Goal: Task Accomplishment & Management: Use online tool/utility

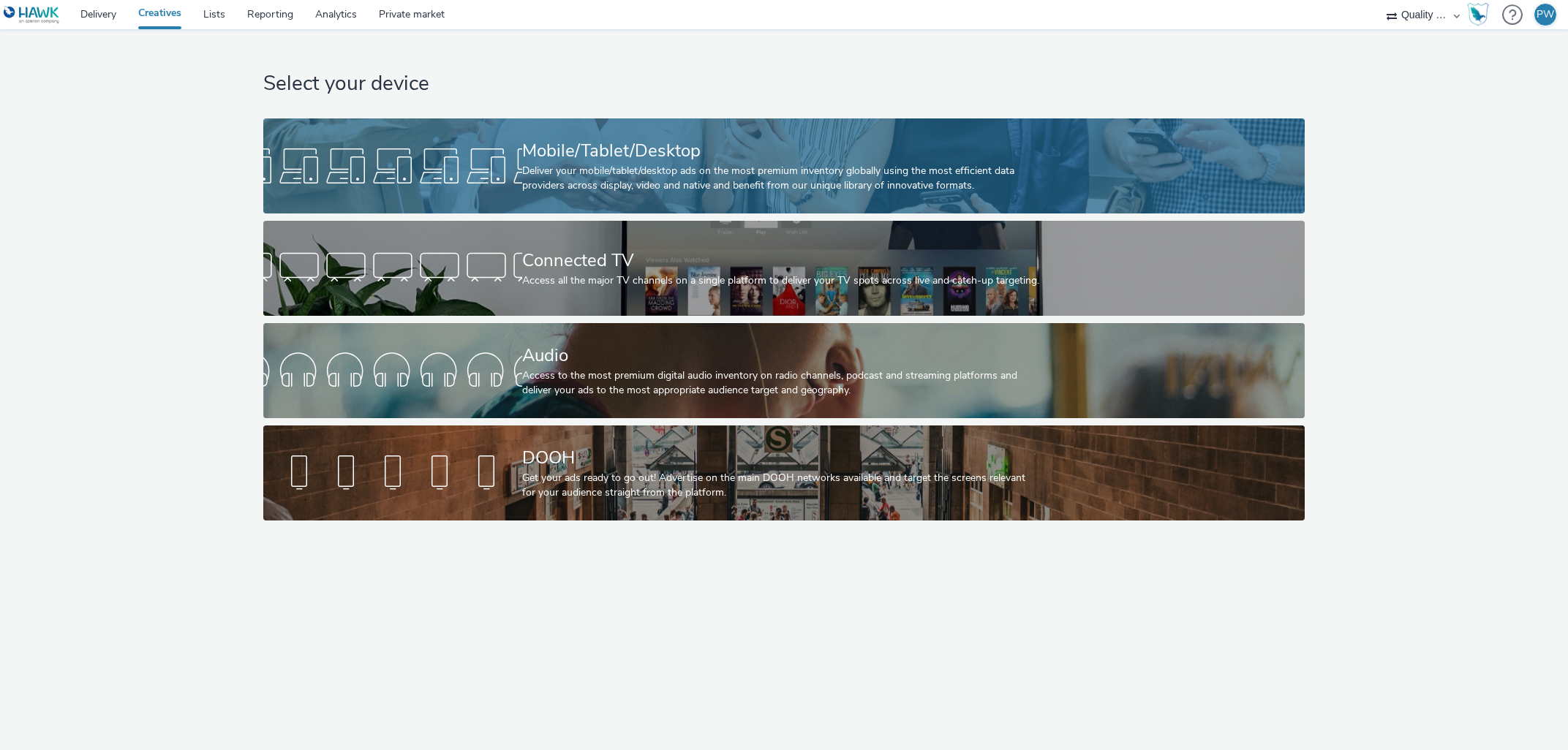
click at [811, 135] on div "Mobile/Tablet/Desktop Deliver your mobile/tablet/desktop ads on the most premiu…" at bounding box center [781, 166] width 518 height 95
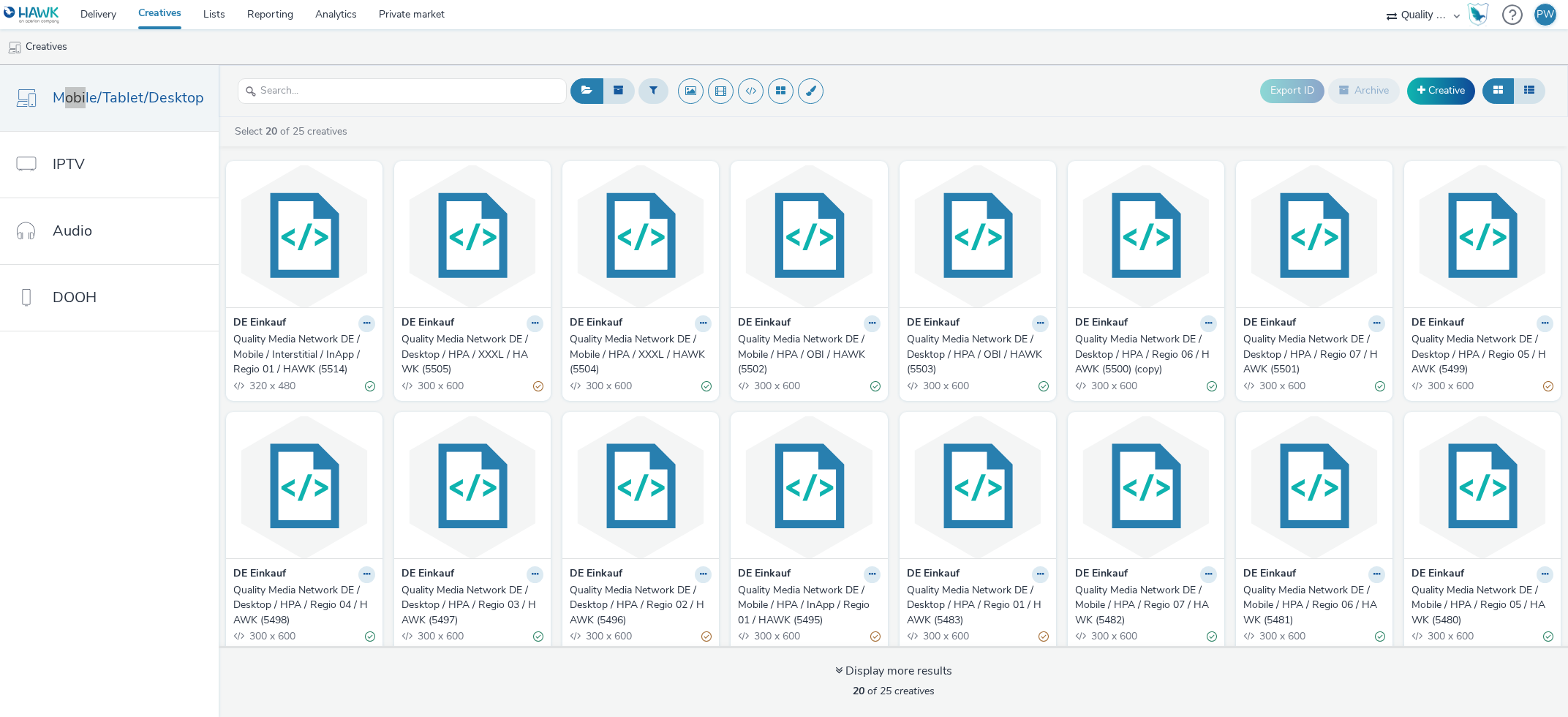
scroll to position [6, 0]
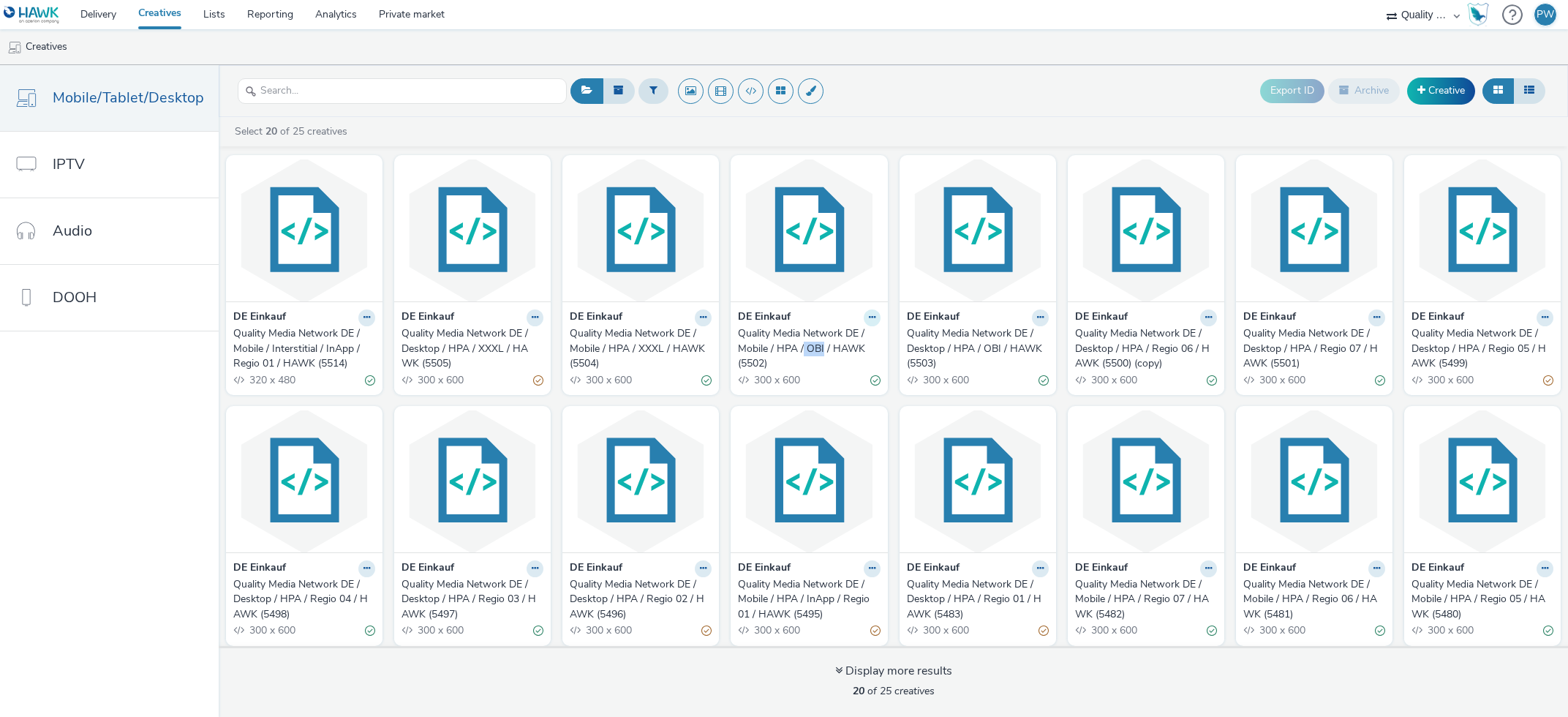
click at [870, 317] on icon at bounding box center [872, 317] width 6 height 9
click at [833, 380] on link "Duplicate" at bounding box center [826, 372] width 110 height 29
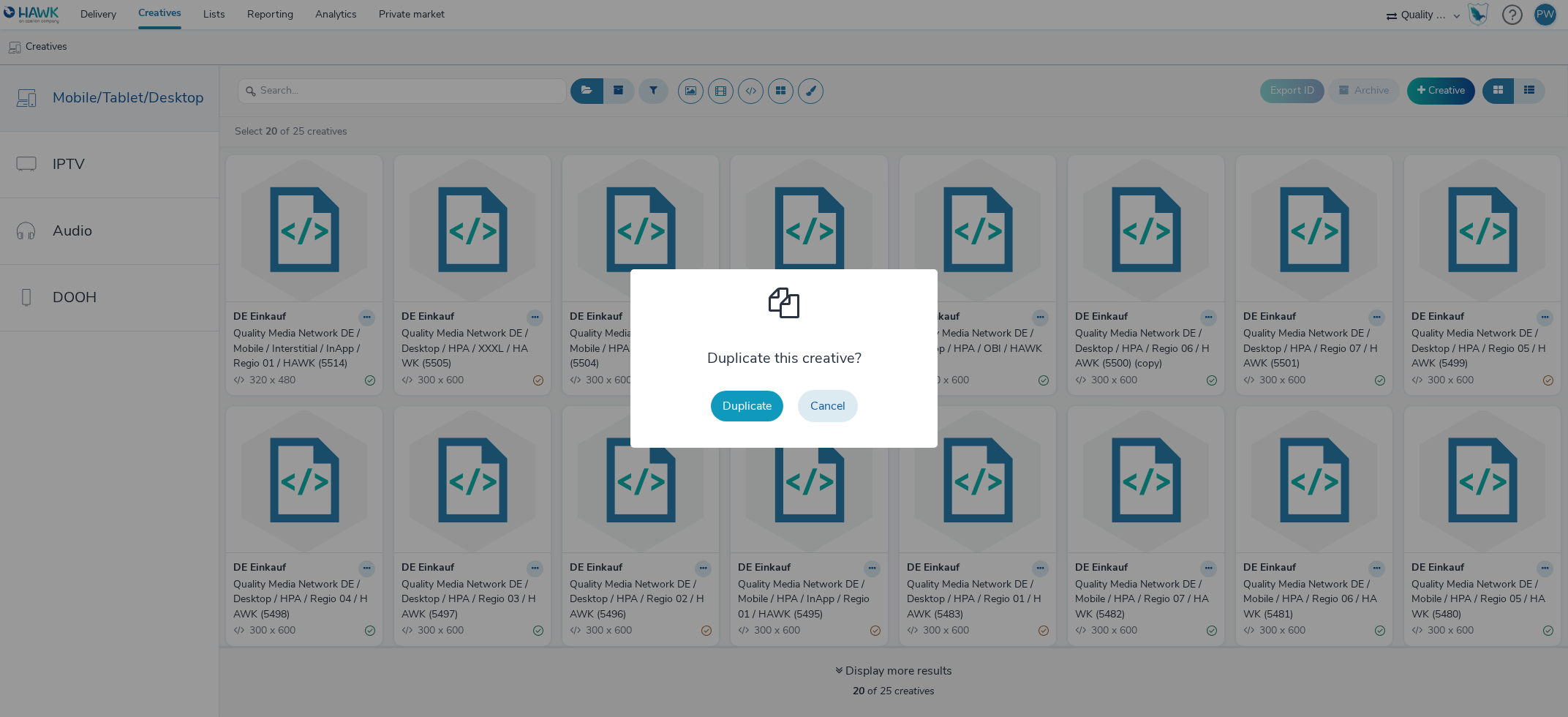
click at [718, 400] on button "Duplicate" at bounding box center [747, 406] width 72 height 31
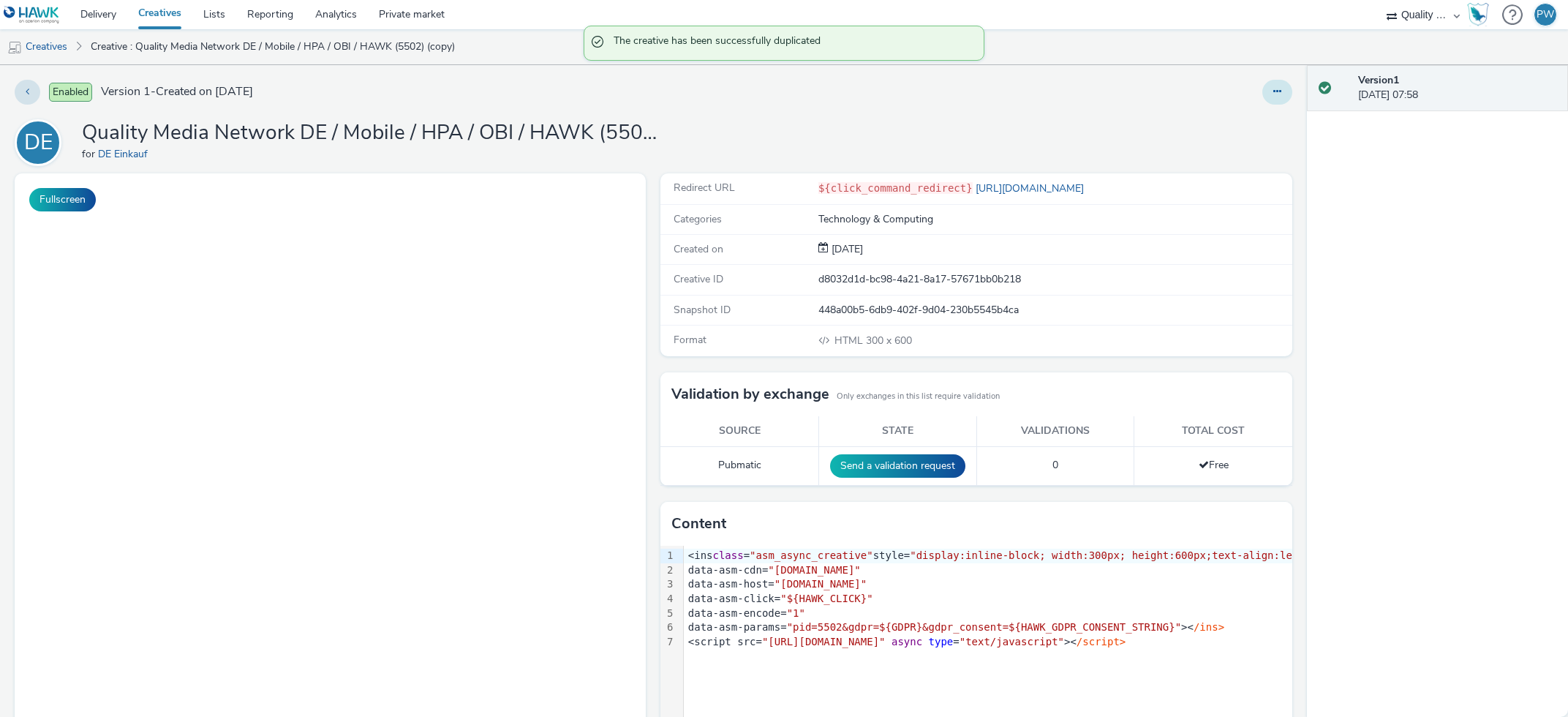
click at [1280, 101] on button at bounding box center [1277, 92] width 30 height 25
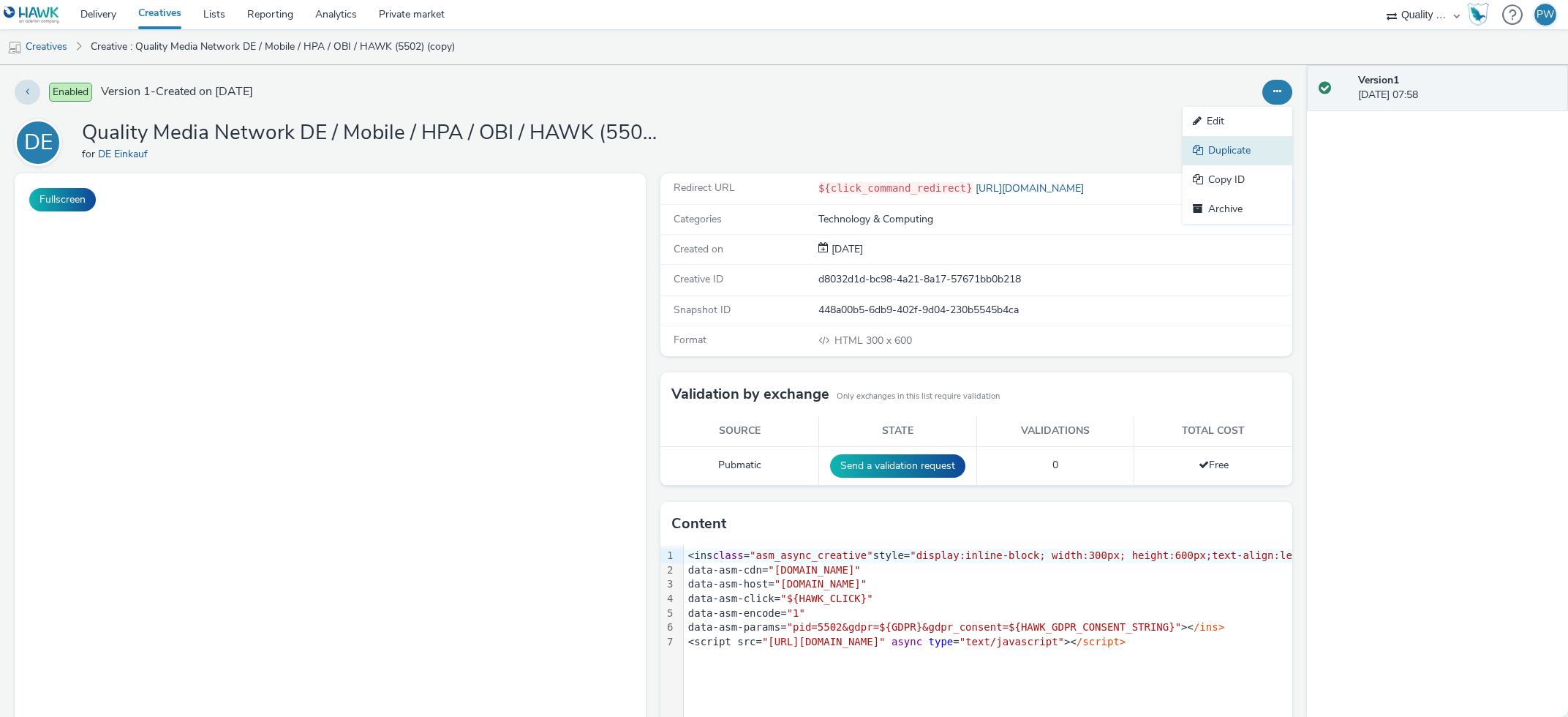
click at [1247, 151] on link "Duplicate" at bounding box center [1238, 151] width 110 height 29
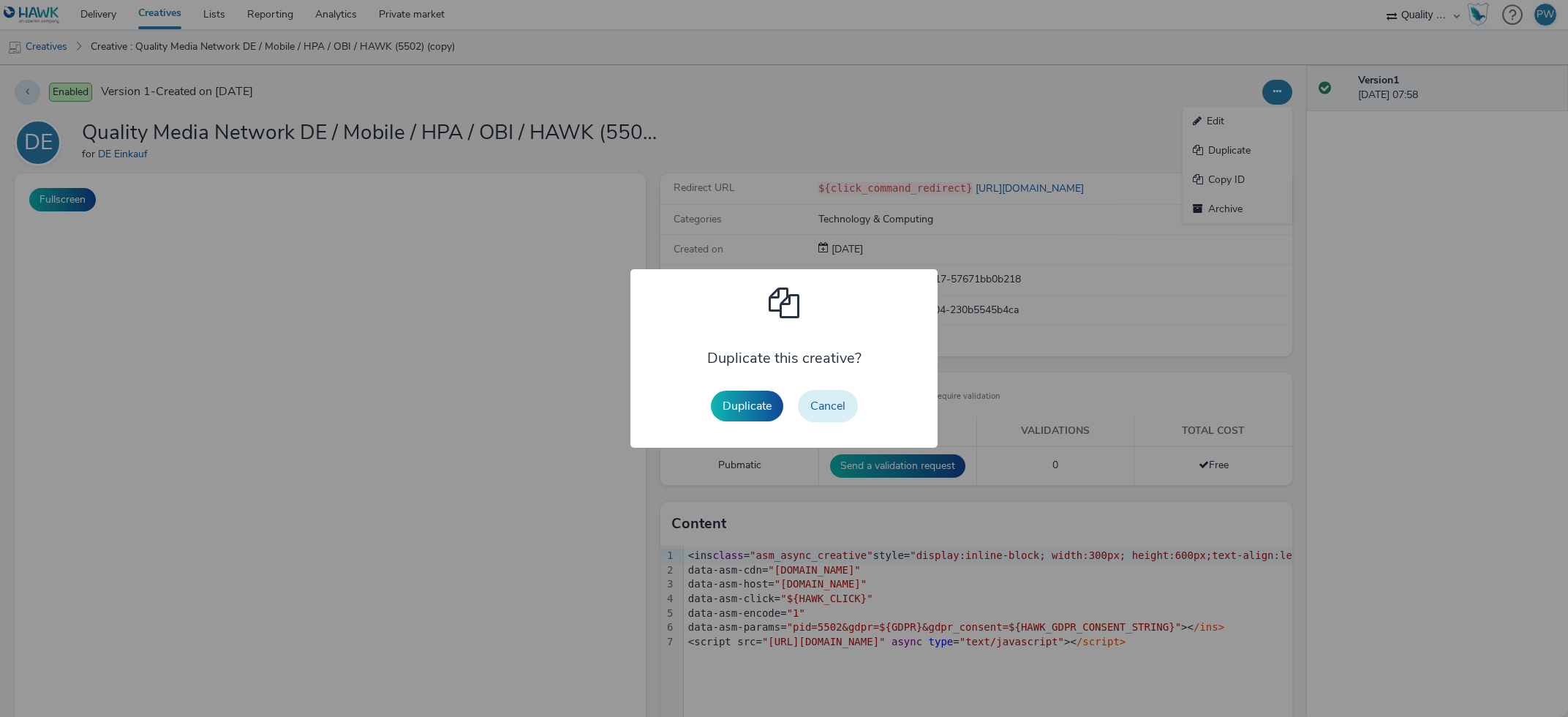
click at [834, 413] on button "Cancel" at bounding box center [827, 406] width 60 height 32
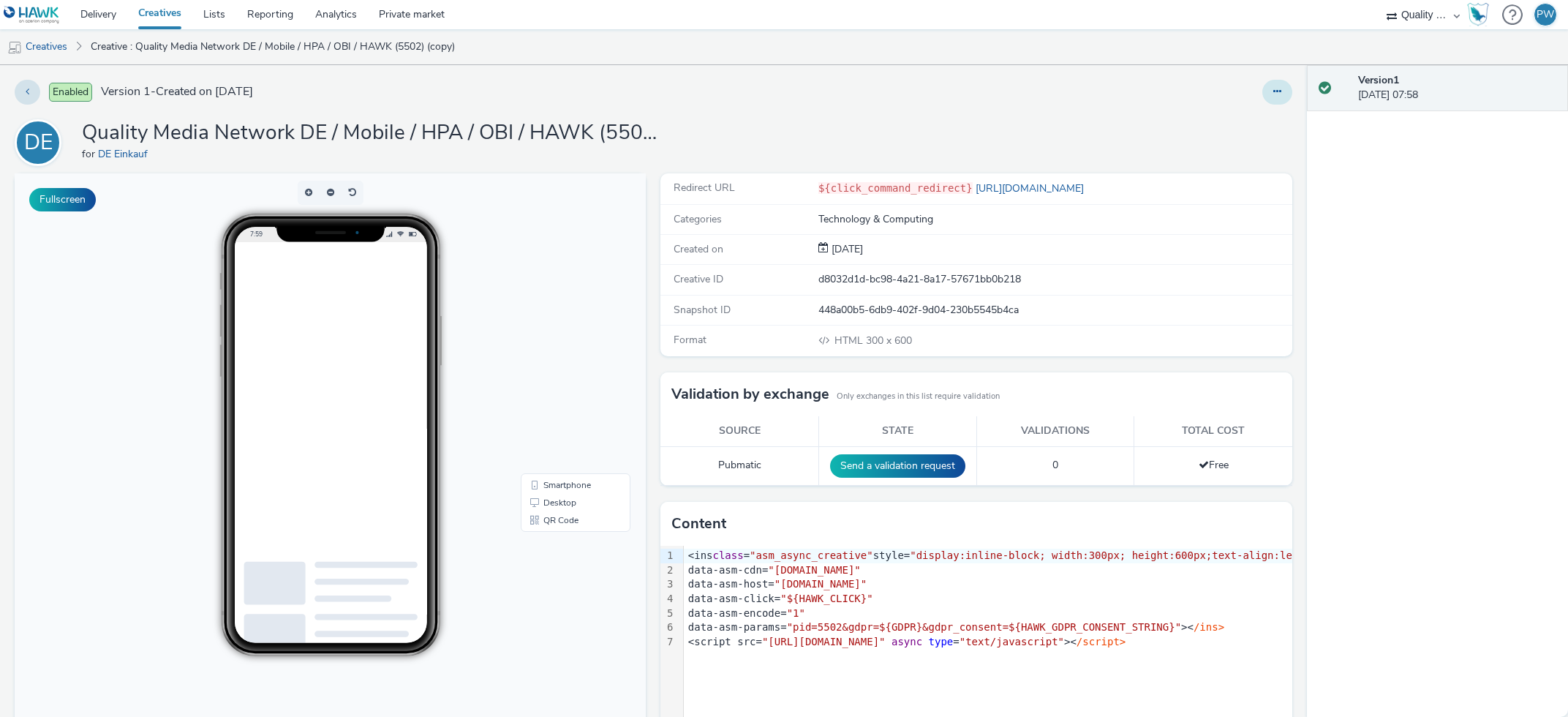
click at [1269, 88] on button at bounding box center [1277, 92] width 30 height 25
click at [1205, 113] on link "Edit" at bounding box center [1238, 121] width 110 height 29
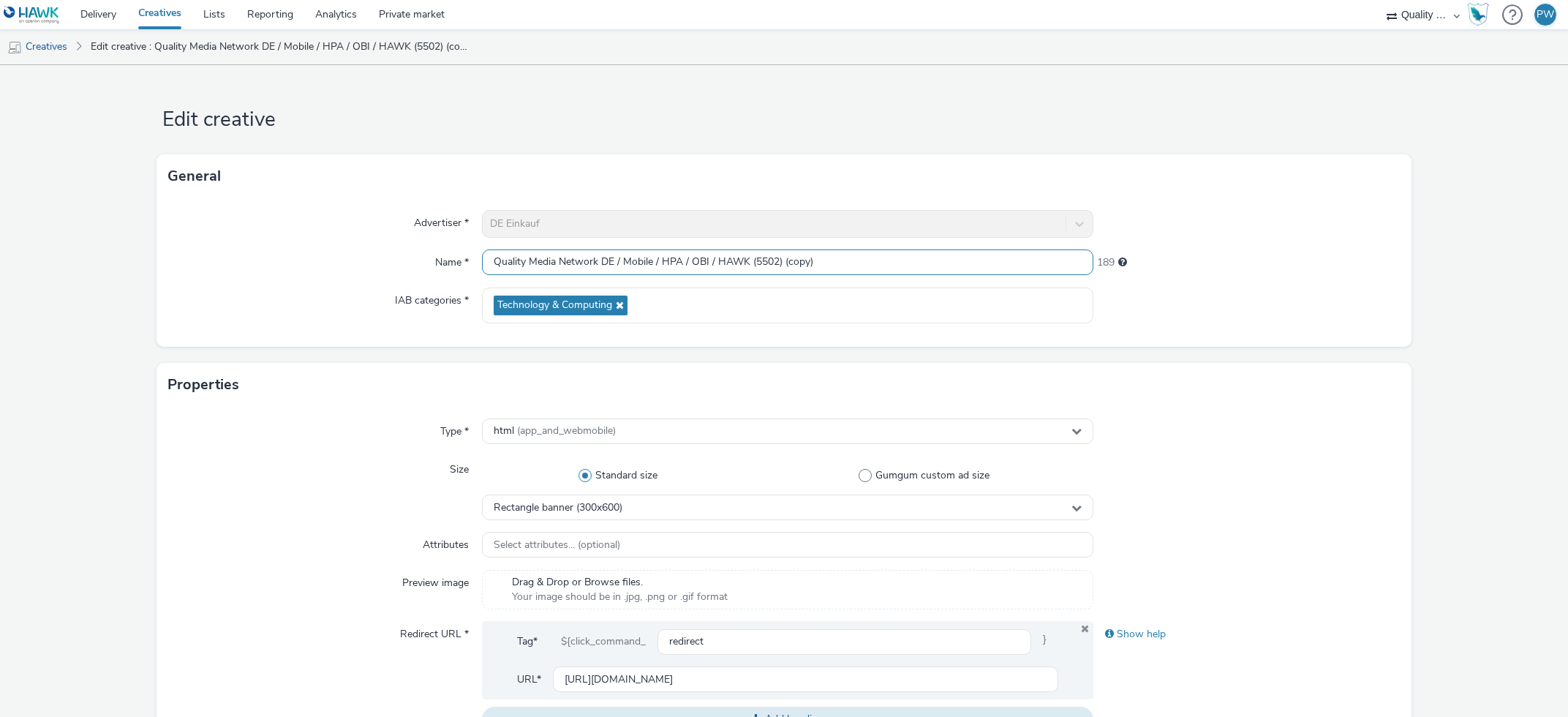
click at [762, 260] on input "Quality Media Network DE / Mobile / HPA / OBI / HAWK (5502) (copy)" at bounding box center [788, 262] width 612 height 25
paste input "37"
drag, startPoint x: 782, startPoint y: 261, endPoint x: 1071, endPoint y: 295, distance: 291.0
click at [1071, 275] on input "Quality Media Network DE / Mobile / HPA / OBI / HAWK (5537) (copy)" at bounding box center [788, 262] width 612 height 25
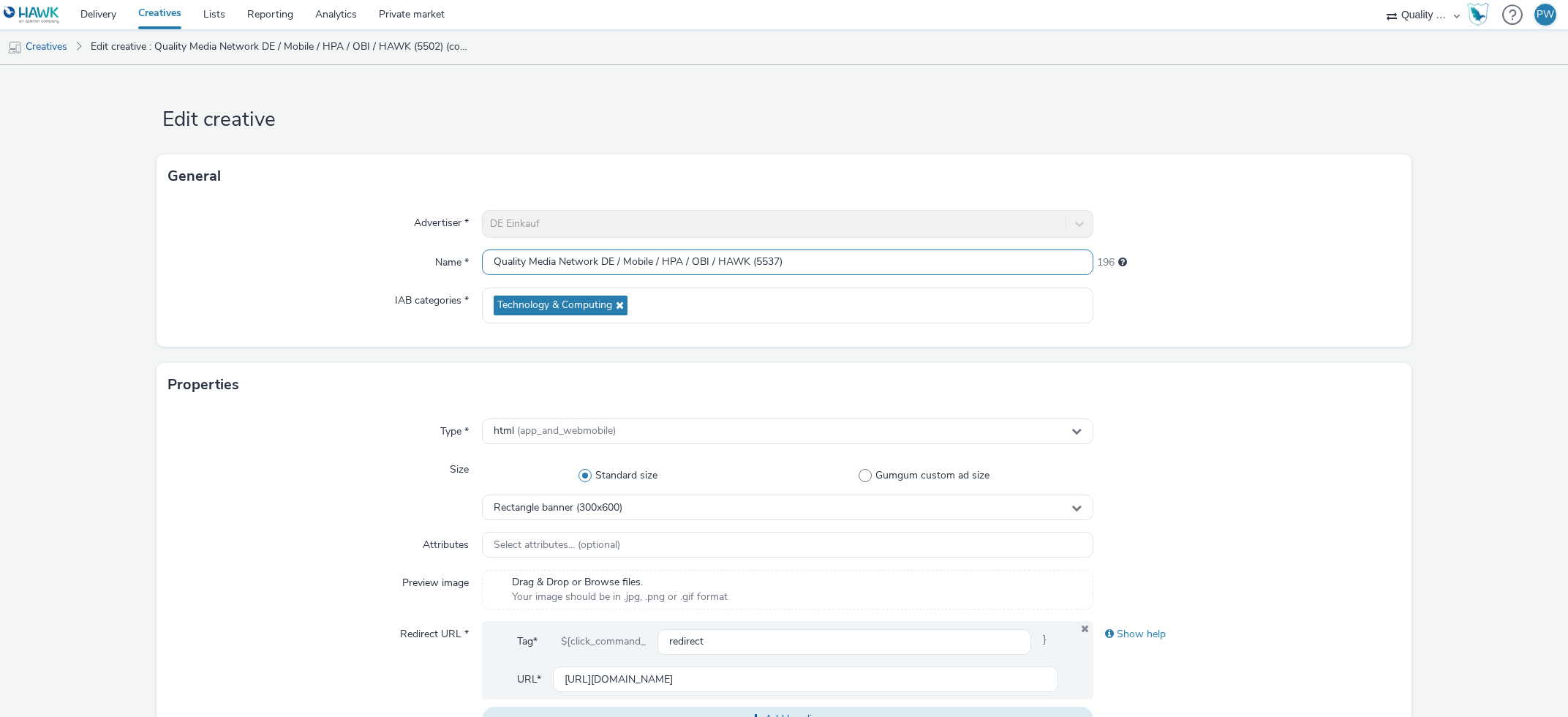
click at [604, 257] on input "Quality Media Network DE / Mobile / HPA / OBI / HAWK (5537)" at bounding box center [788, 262] width 612 height 25
type input "Quality Media Network AT / Mobile / HPA / OBI / HAWK (5537)"
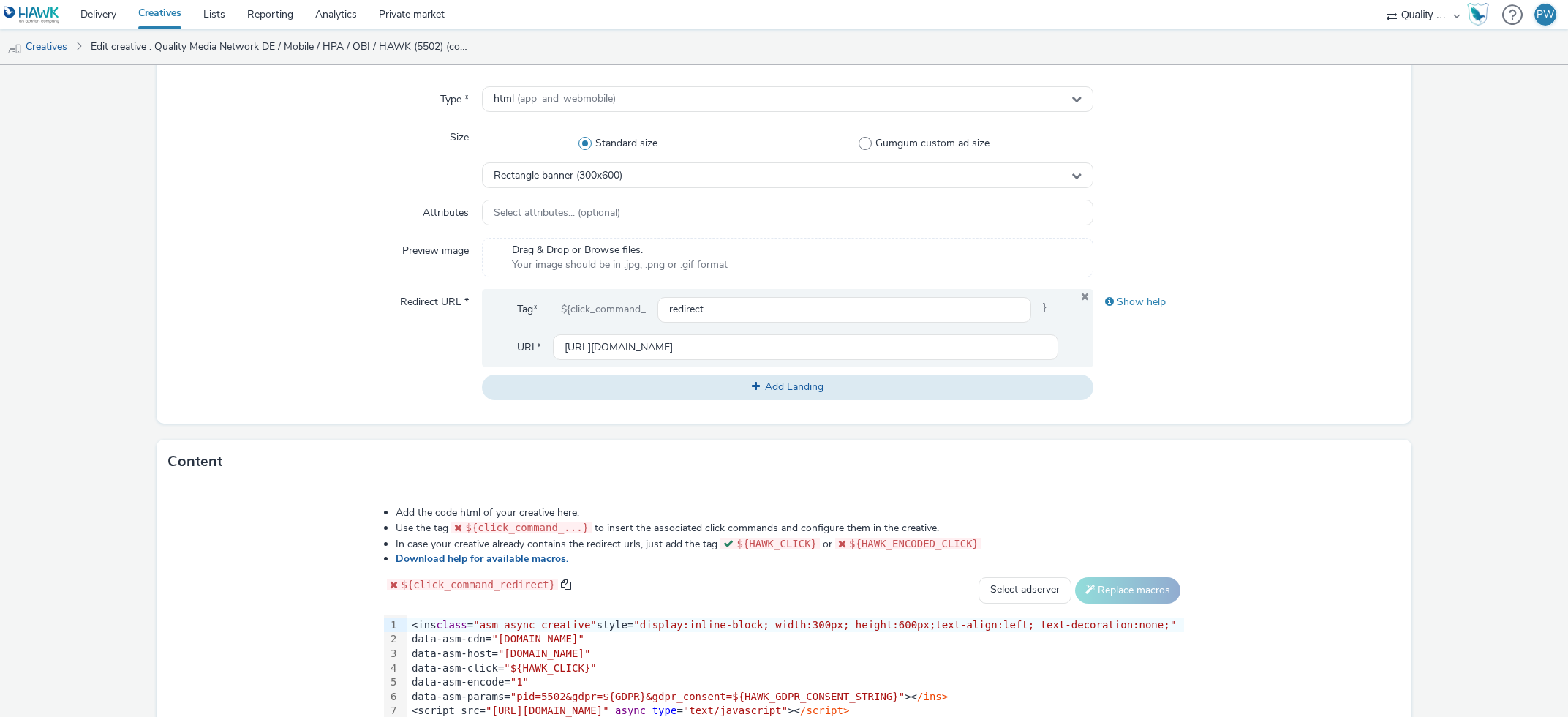
scroll to position [547, 0]
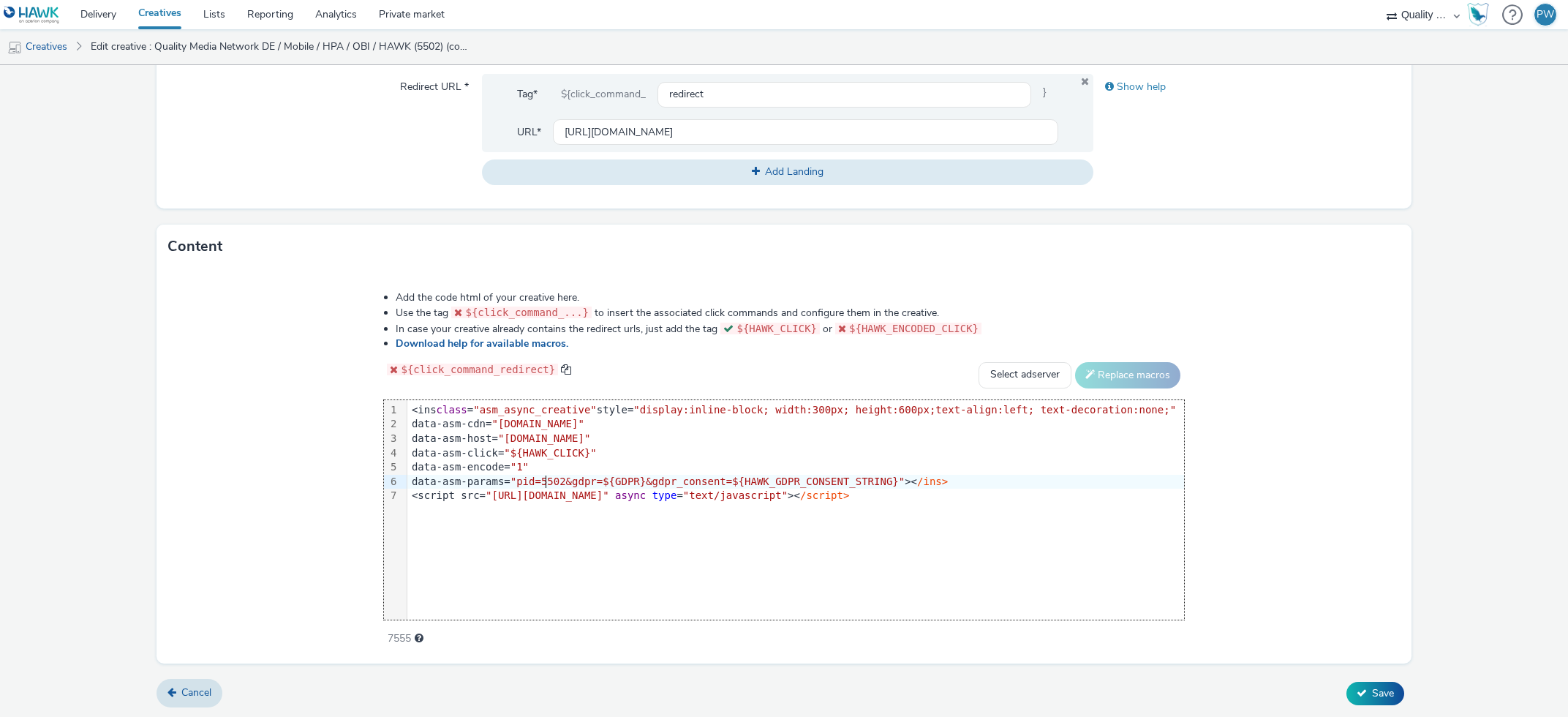
click at [577, 479] on span ""pid=5502&gdpr=${GDPR}&gdpr_consent=${HAWK_GDPR_CONSENT_STRING}"" at bounding box center [707, 481] width 394 height 12
click at [1377, 695] on span "Save" at bounding box center [1383, 693] width 22 height 14
